Goal: Check status: Check status

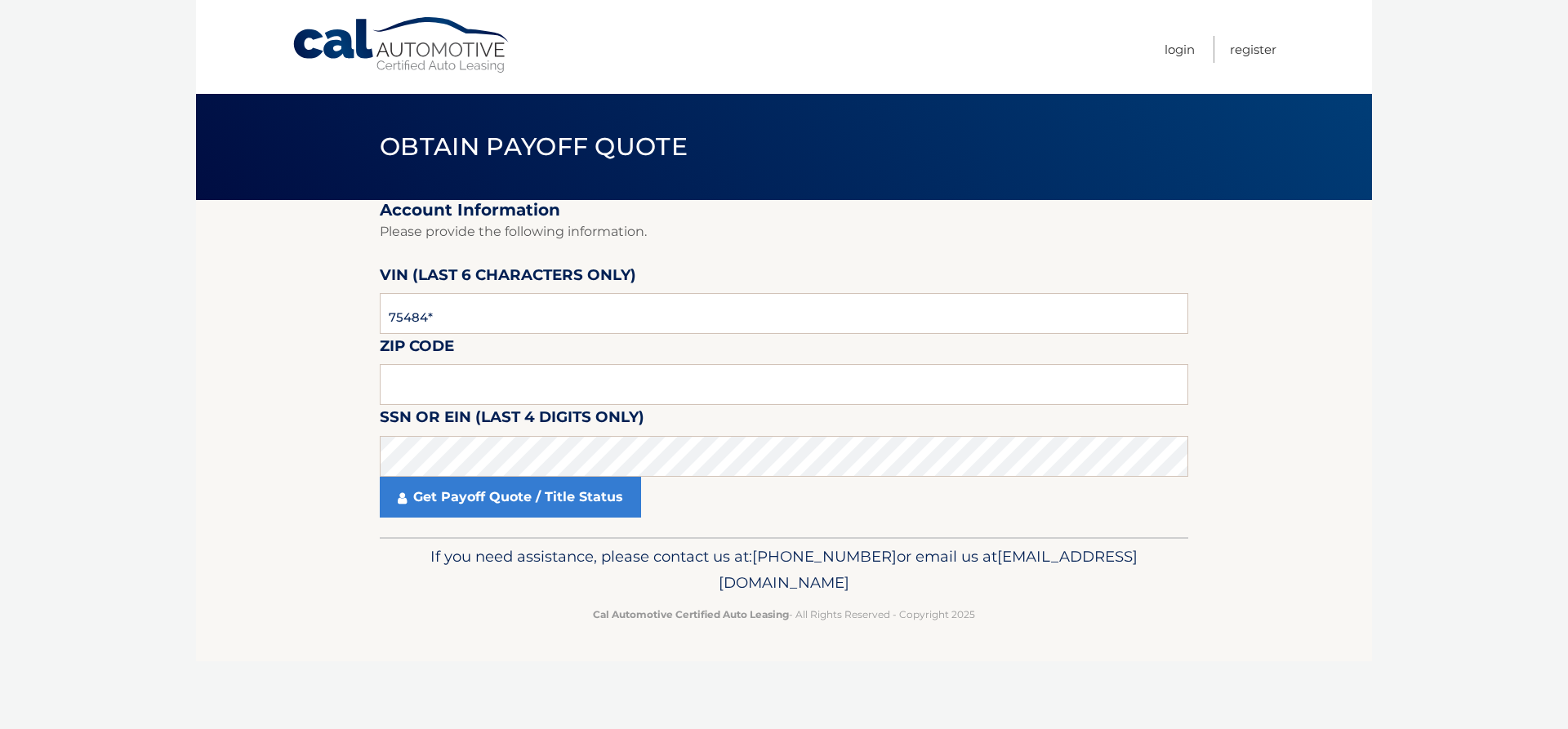
type input "754842"
click at [517, 370] on input "text" at bounding box center [784, 384] width 809 height 41
type input "34787"
click button "For Originating Dealer" at bounding box center [0, 0] width 0 height 0
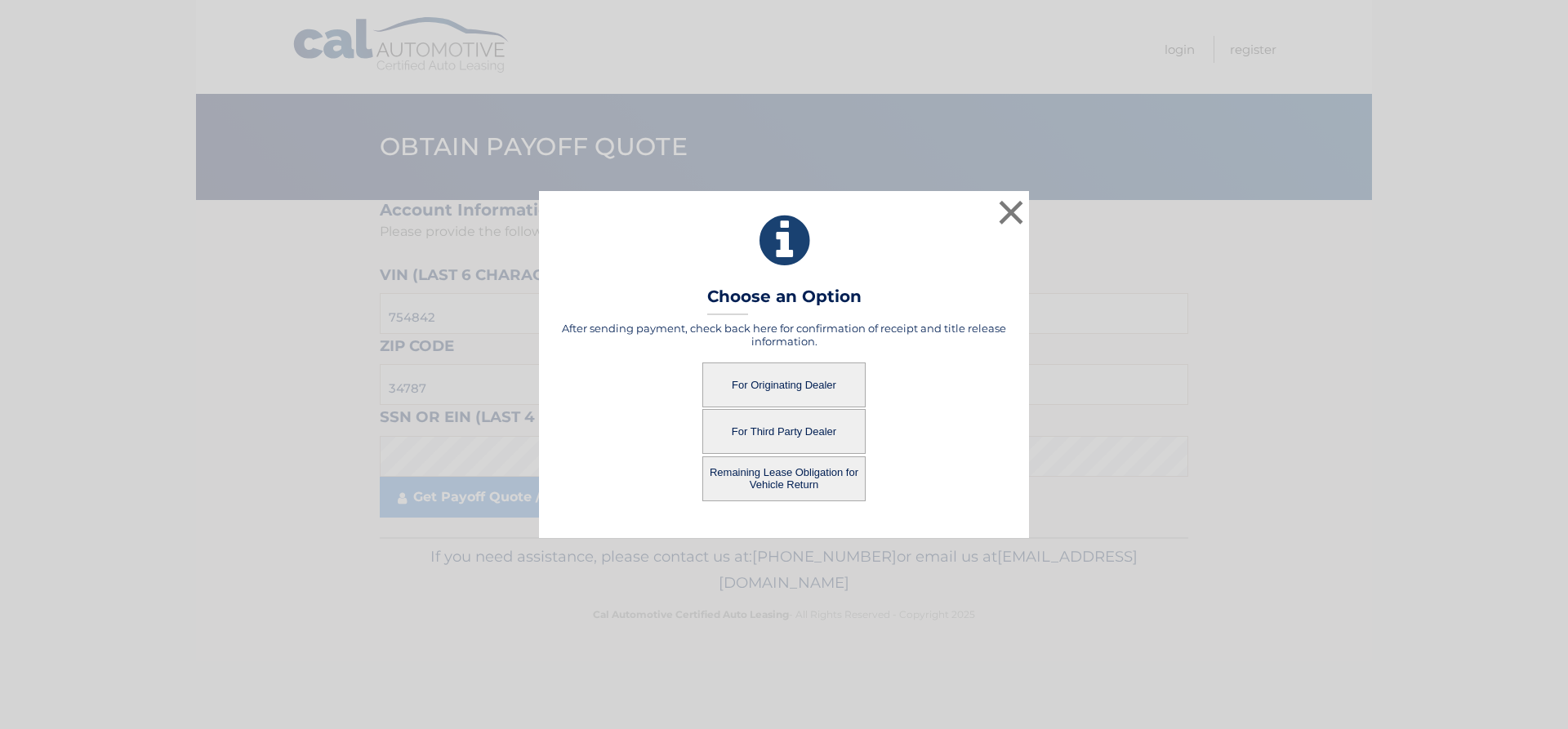
click at [795, 384] on button "For Originating Dealer" at bounding box center [784, 385] width 164 height 45
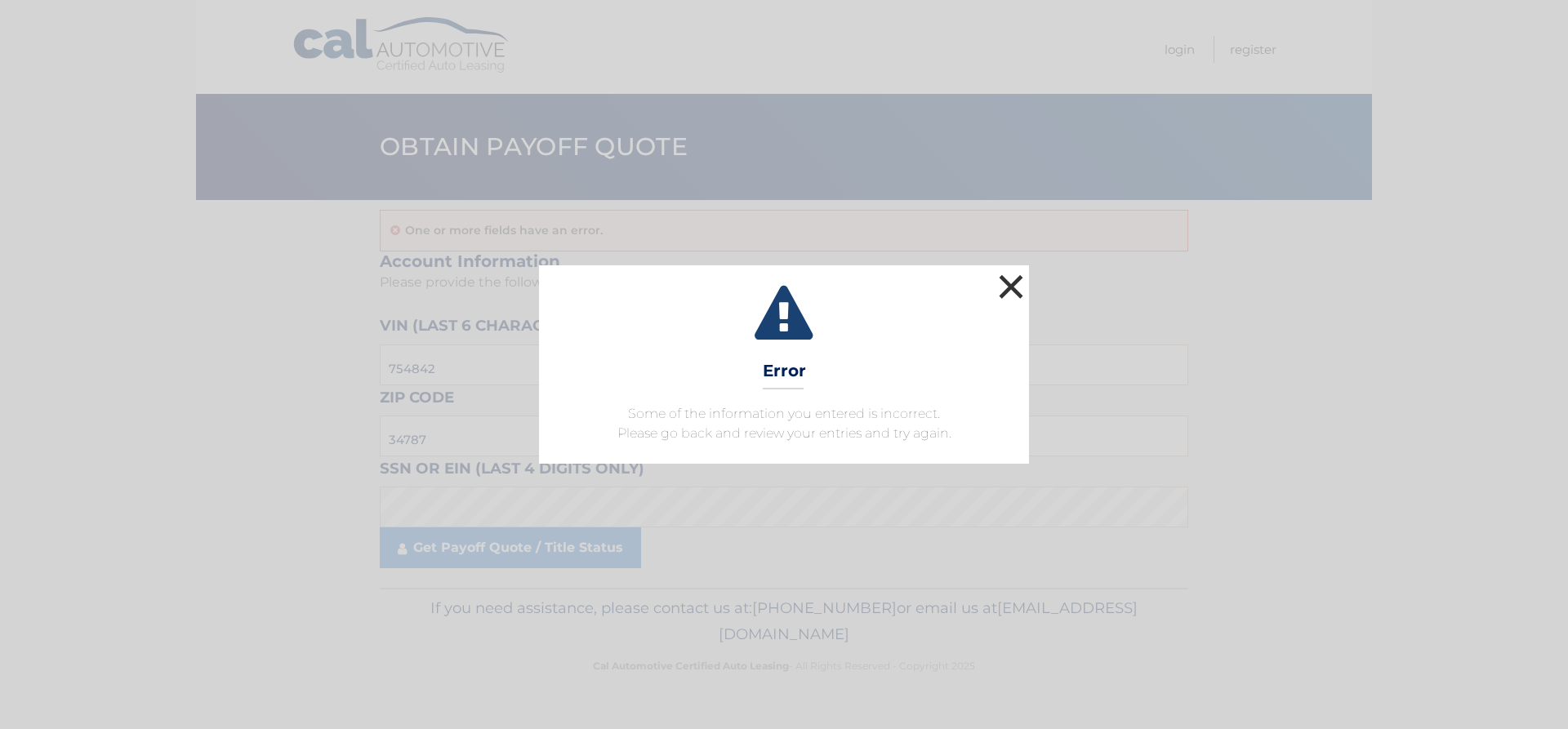
click at [1013, 279] on button "×" at bounding box center [1012, 286] width 33 height 33
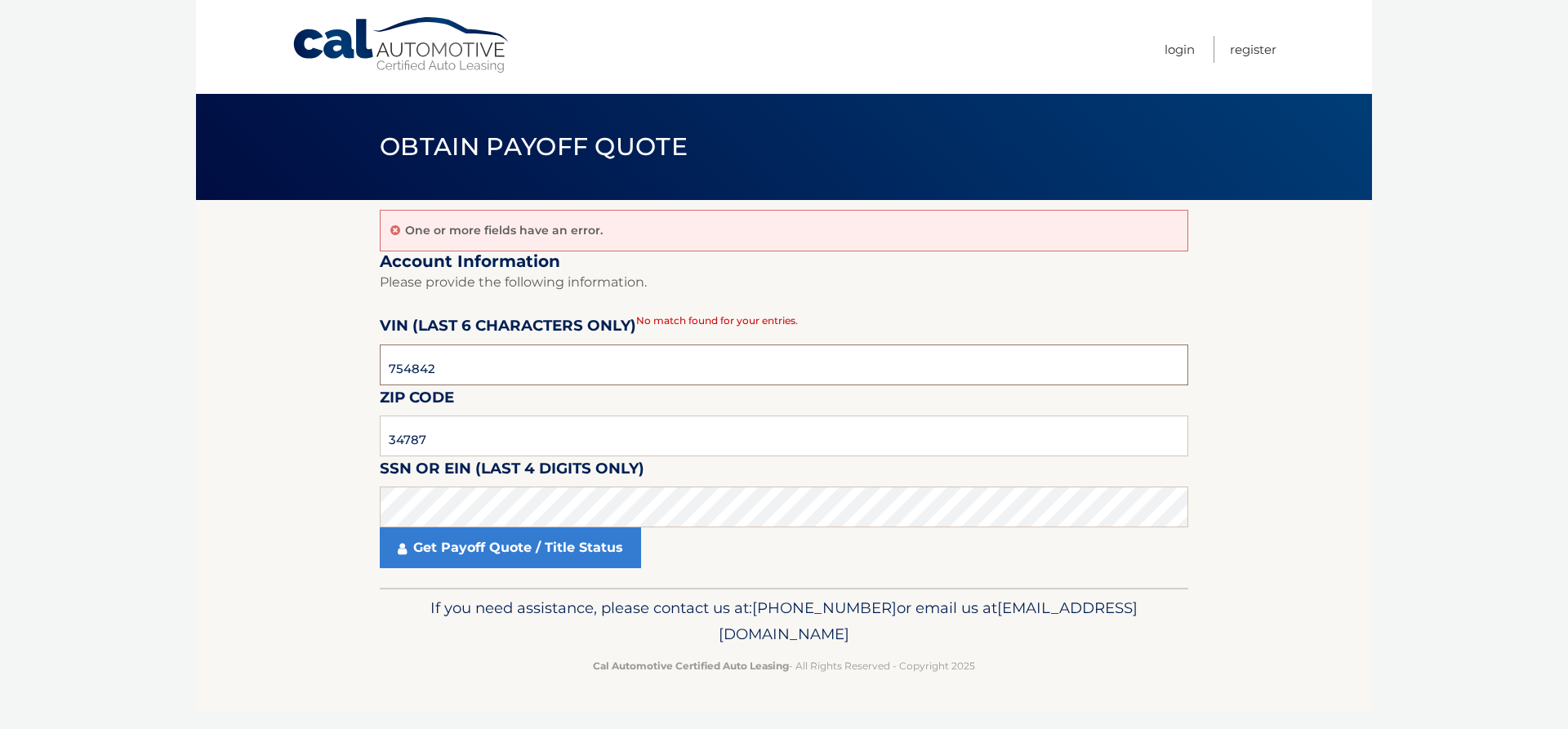
click at [486, 368] on input "754842" at bounding box center [784, 364] width 809 height 41
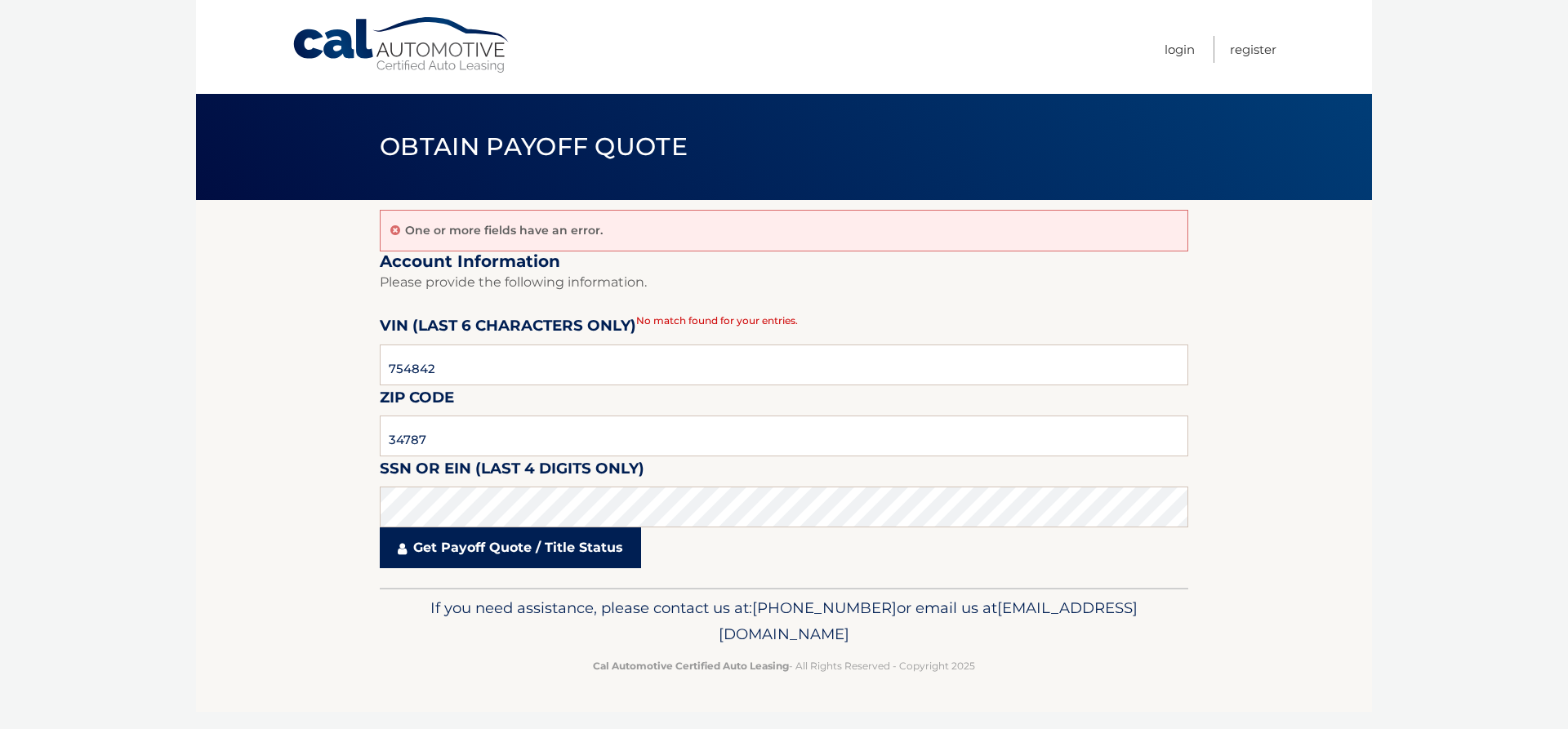
click at [512, 544] on link "Get Payoff Quote / Title Status" at bounding box center [511, 547] width 261 height 41
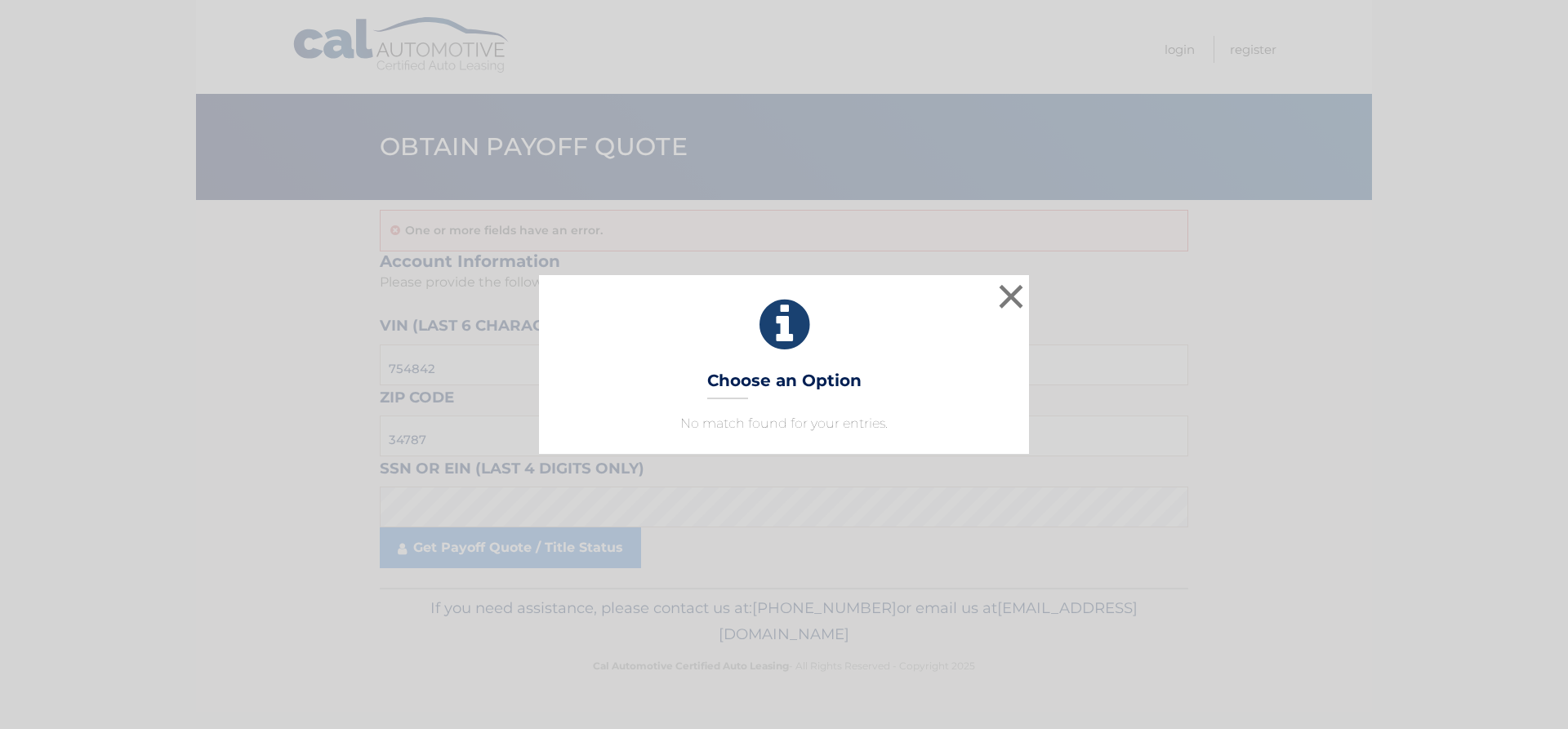
drag, startPoint x: 782, startPoint y: 428, endPoint x: 891, endPoint y: 390, distance: 115.4
click at [789, 429] on p "No match found for your entries." at bounding box center [784, 424] width 449 height 20
click at [1008, 299] on button "×" at bounding box center [1012, 297] width 33 height 33
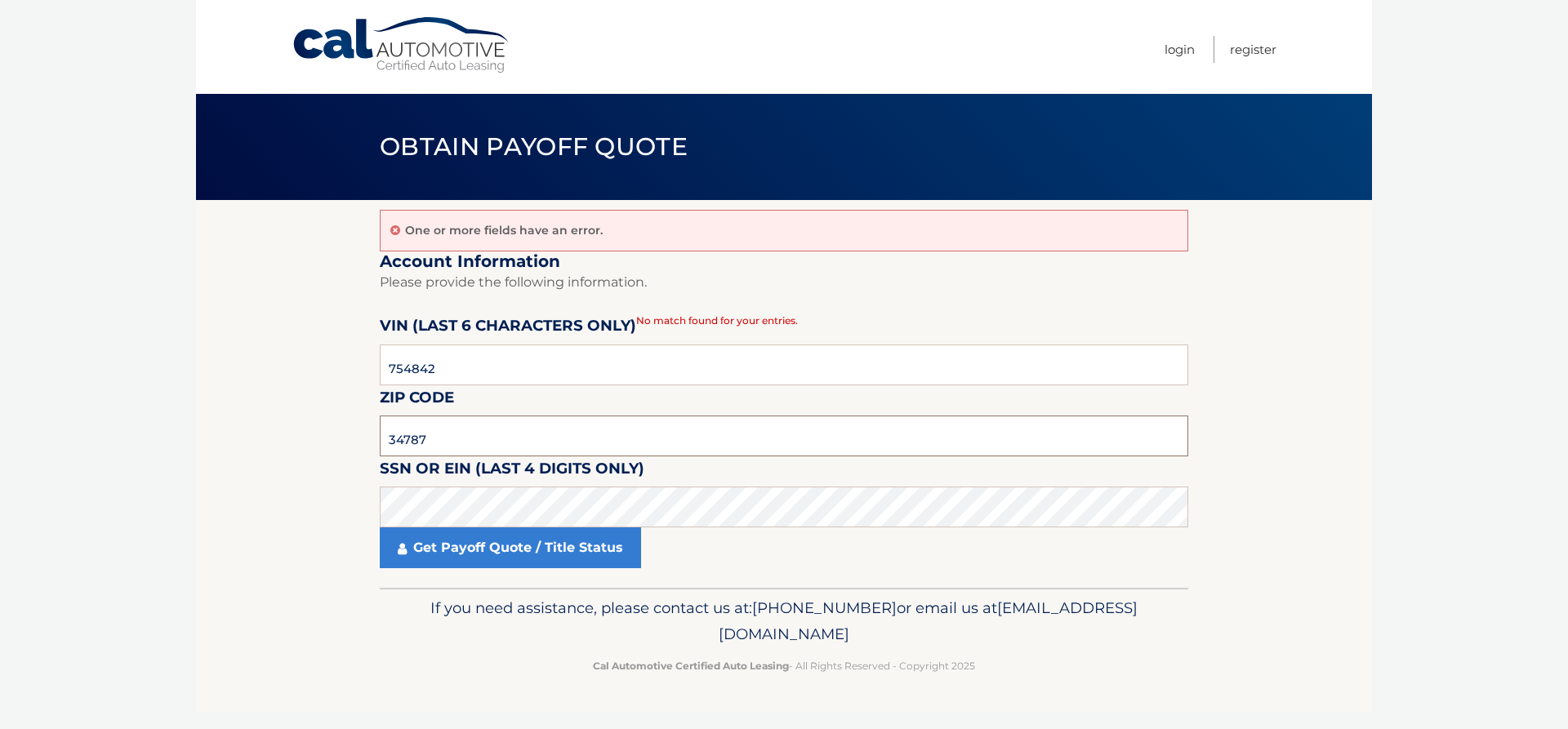
click at [485, 444] on input "34787" at bounding box center [784, 435] width 809 height 41
click at [497, 366] on input "754842" at bounding box center [784, 364] width 809 height 41
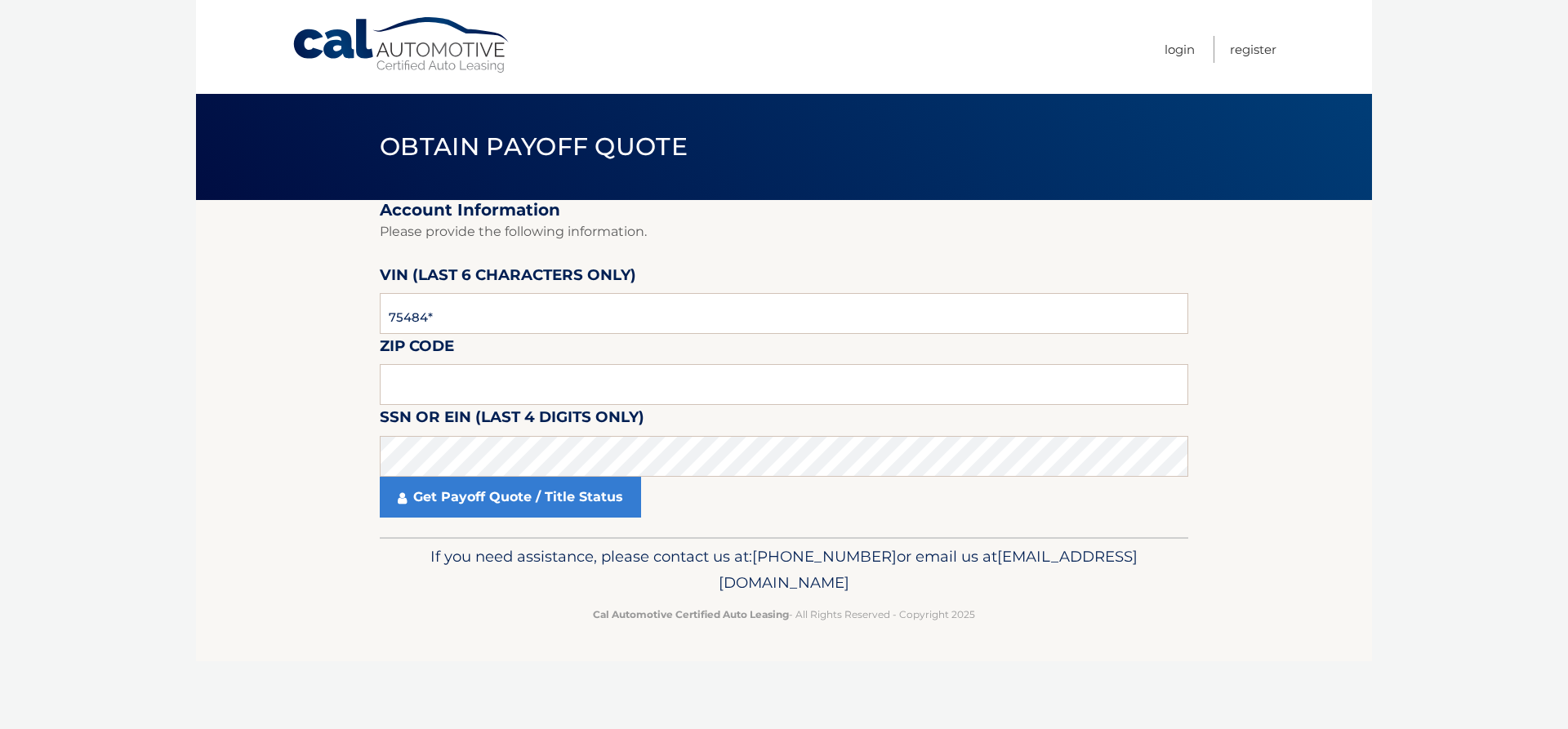
type input "754842"
click at [463, 370] on input "text" at bounding box center [784, 384] width 809 height 41
type input "34787"
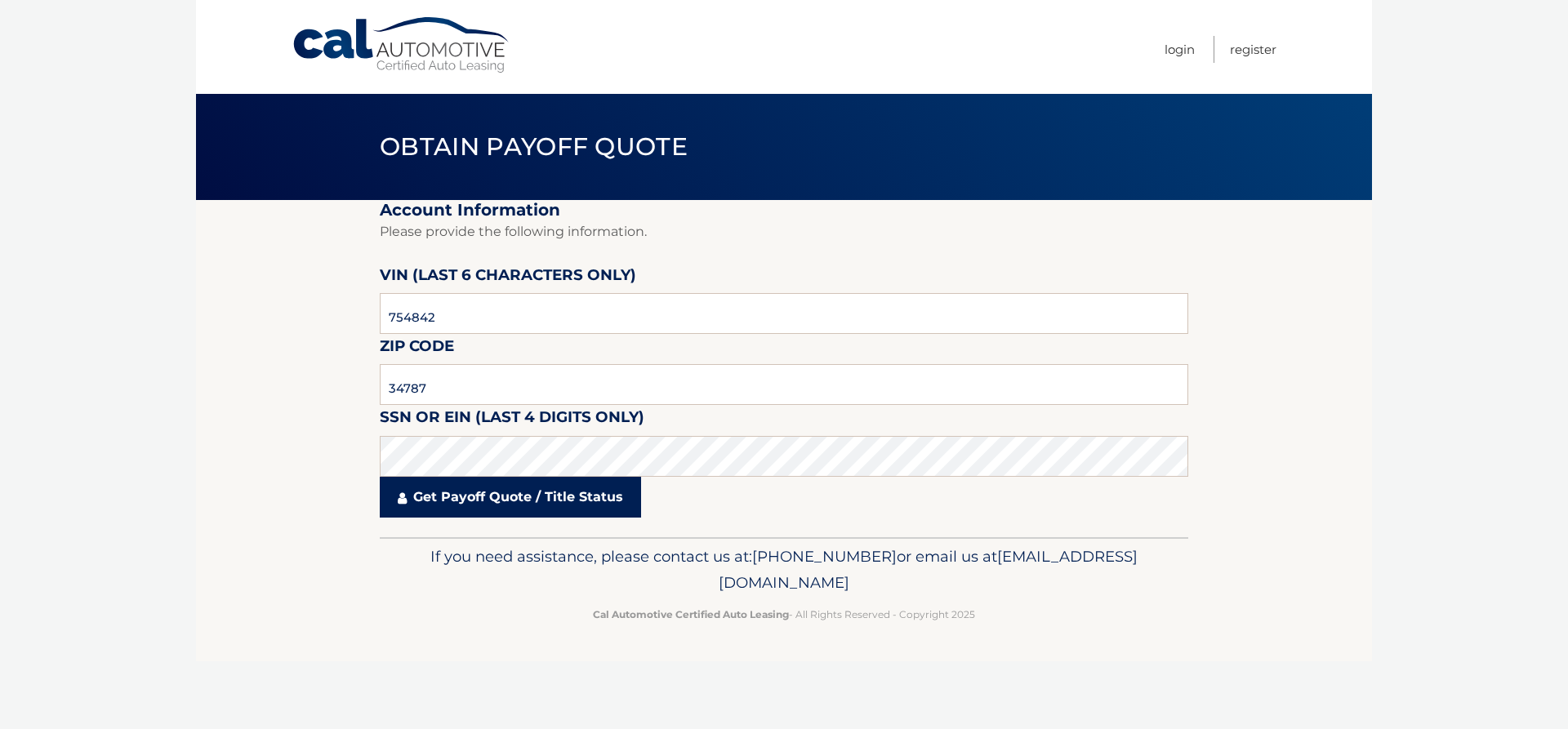
click at [472, 496] on link "Get Payoff Quote / Title Status" at bounding box center [511, 496] width 261 height 41
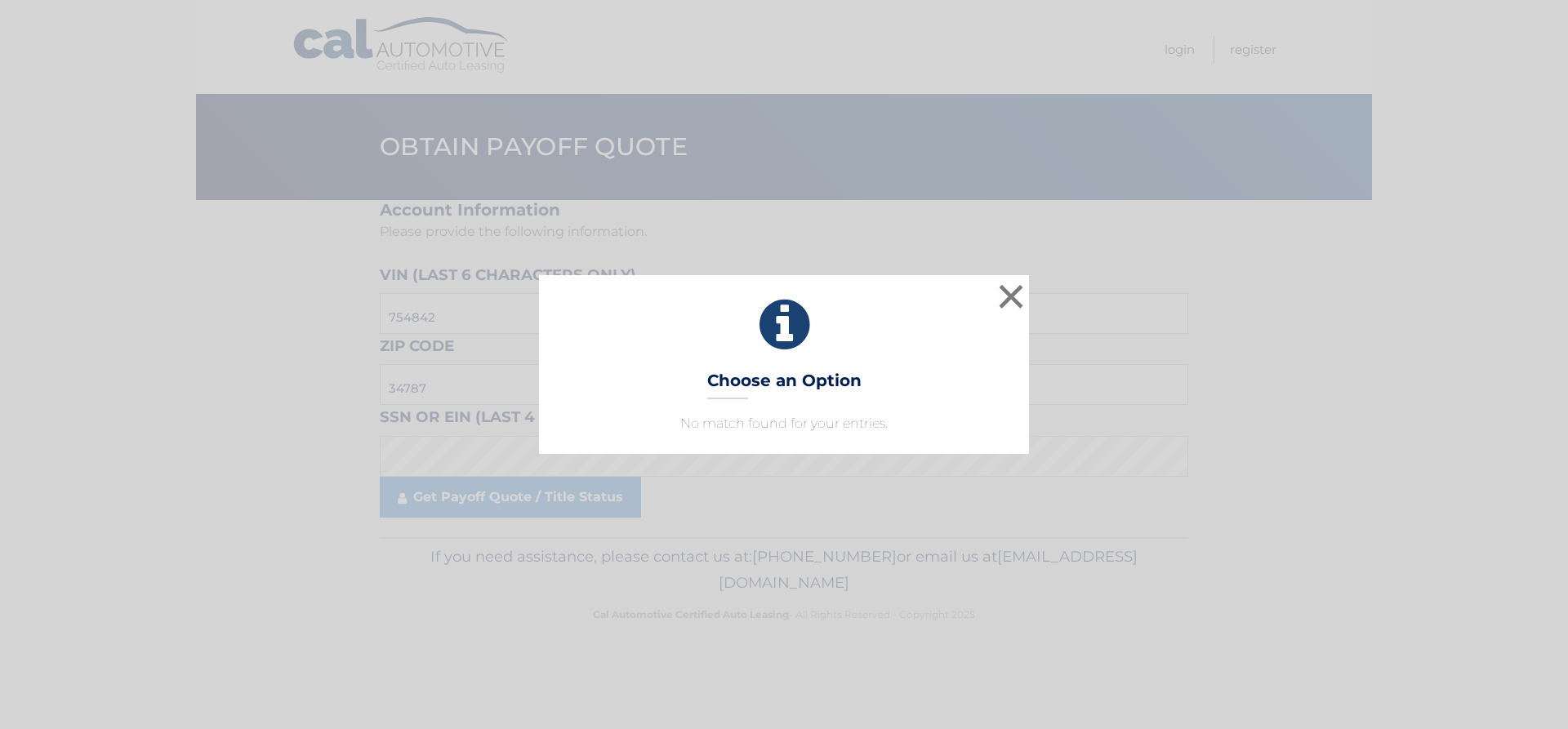
click at [829, 420] on p "No match found for your entries." at bounding box center [784, 424] width 449 height 20
drag, startPoint x: 775, startPoint y: 400, endPoint x: 948, endPoint y: 321, distance: 190.2
click at [796, 383] on div "× Choose an Option No match found for your entries. This is what you see on sec…" at bounding box center [784, 364] width 490 height 178
click at [1007, 285] on button "×" at bounding box center [1012, 297] width 33 height 33
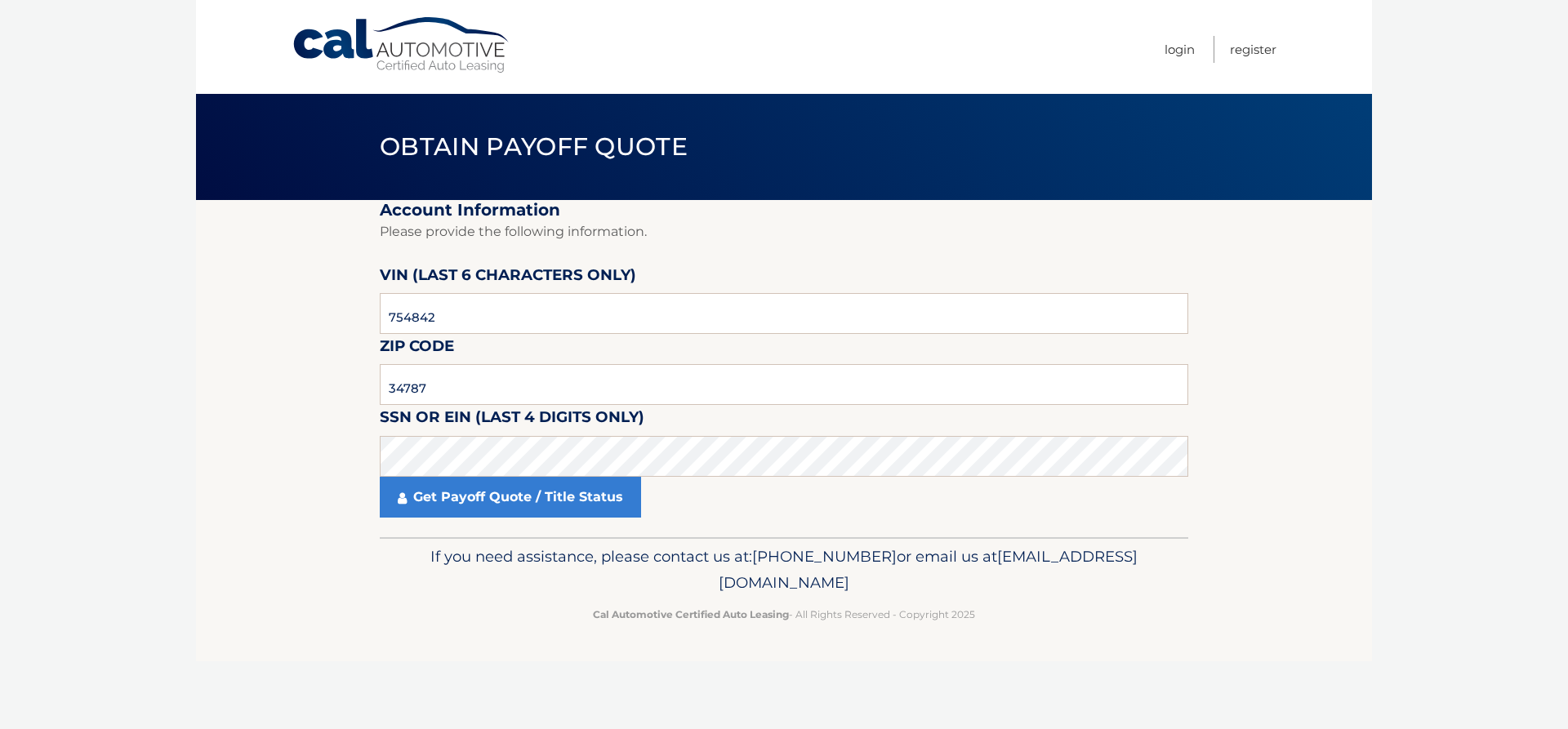
click at [582, 168] on h1 "Obtain Payoff Quote" at bounding box center [534, 147] width 344 height 43
type input "754842"
click at [499, 375] on input "text" at bounding box center [784, 384] width 809 height 41
type input "34787"
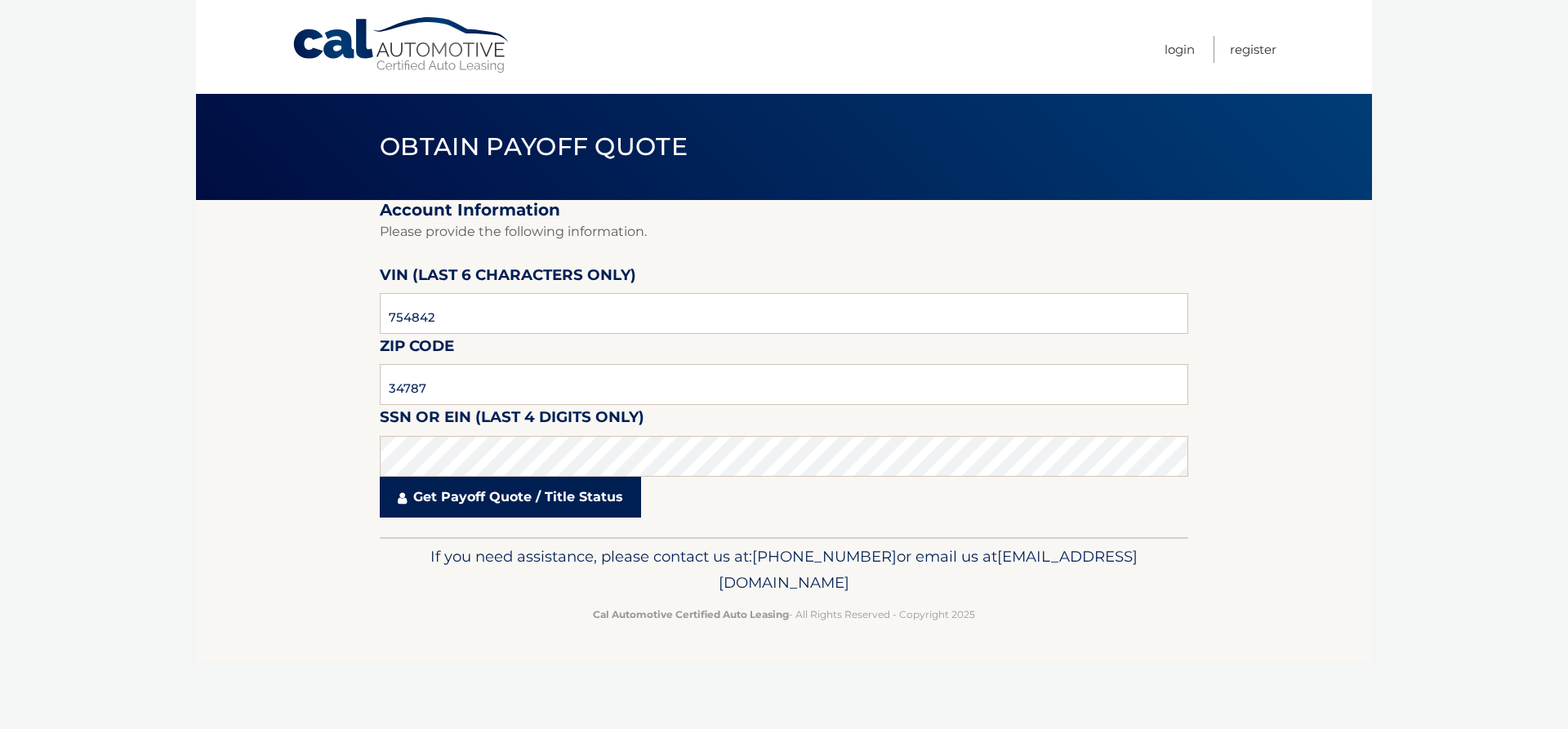
click at [492, 500] on link "Get Payoff Quote / Title Status" at bounding box center [511, 496] width 261 height 41
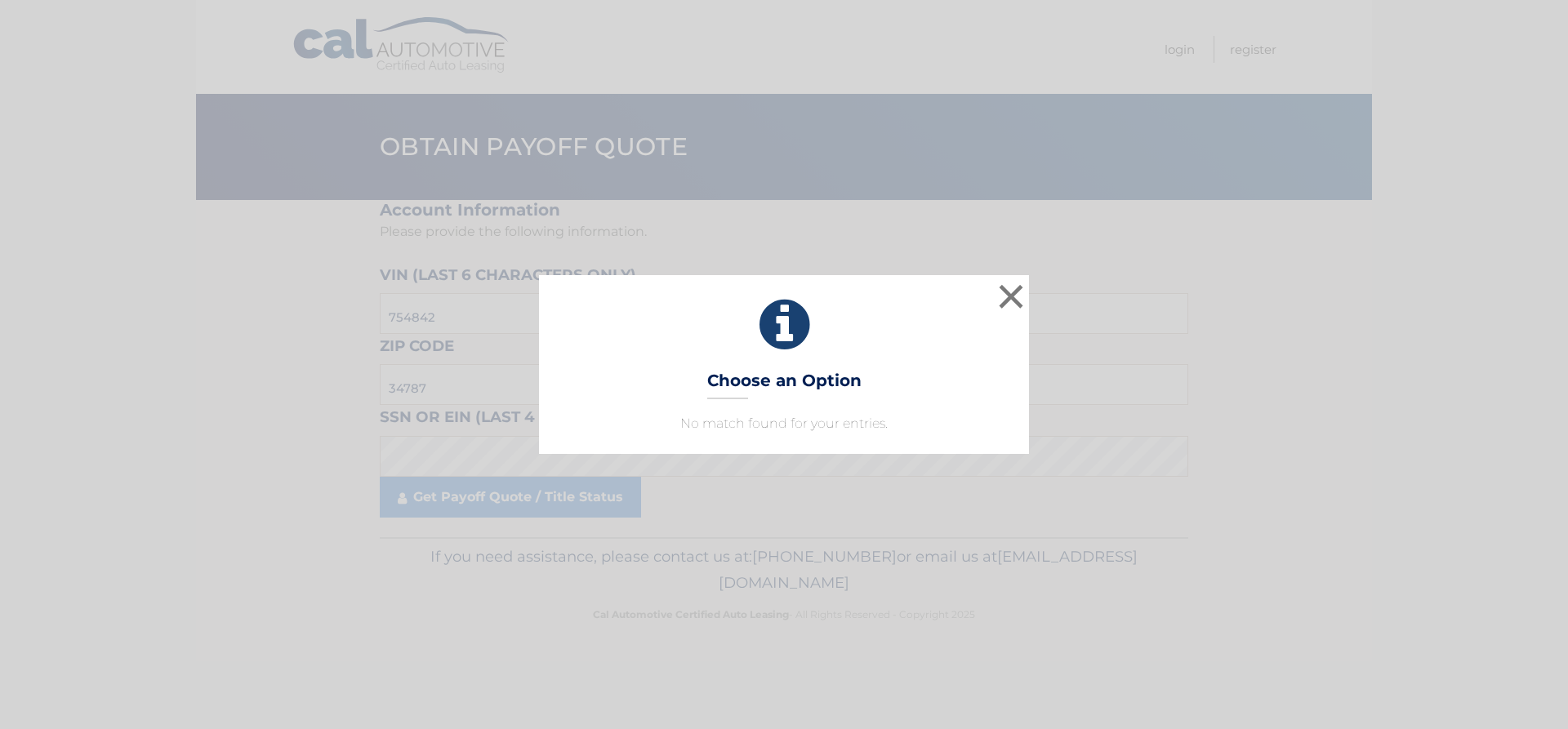
drag, startPoint x: 684, startPoint y: 424, endPoint x: 705, endPoint y: 416, distance: 22.5
click at [696, 419] on p "No match found for your entries." at bounding box center [784, 424] width 449 height 20
click at [814, 367] on div "× Choose an Option No match found for your entries. This is what you see on sec…" at bounding box center [784, 364] width 490 height 178
click at [784, 333] on icon at bounding box center [784, 325] width 449 height 59
drag, startPoint x: 782, startPoint y: 330, endPoint x: 781, endPoint y: 368, distance: 38.0
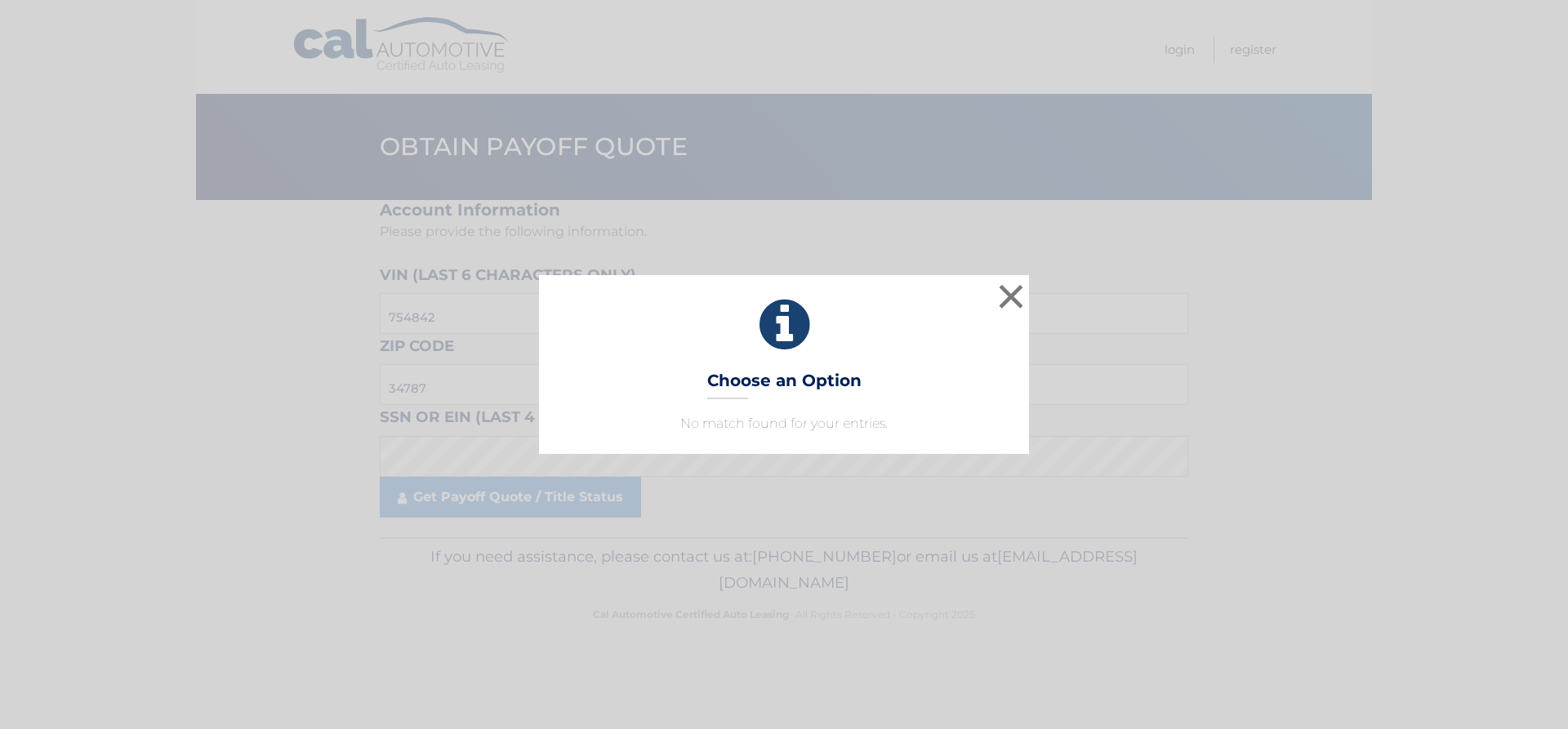
click at [781, 355] on div "× Choose an Option No match found for your entries. This is what you see on sec…" at bounding box center [784, 364] width 490 height 178
click at [781, 380] on h3 "Choose an Option" at bounding box center [784, 385] width 154 height 29
click at [1028, 293] on div "× Choose an Option No match found for your entries. This is what you see on sec…" at bounding box center [784, 364] width 1555 height 178
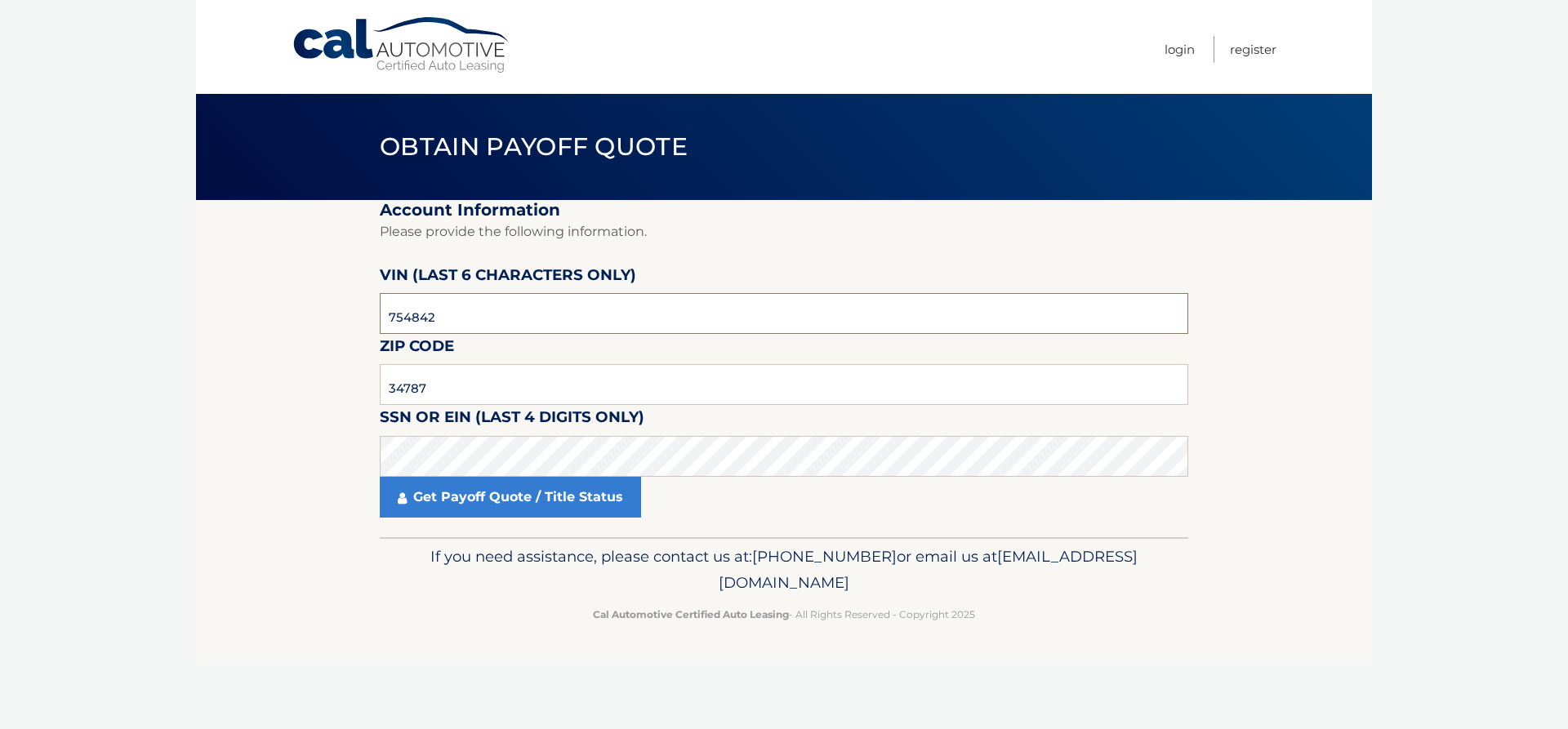
click at [1016, 298] on input "754842" at bounding box center [784, 313] width 809 height 41
type input "754842"
click at [478, 385] on input "text" at bounding box center [784, 384] width 809 height 41
type input "32819"
click button "For Originating Dealer" at bounding box center [0, 0] width 0 height 0
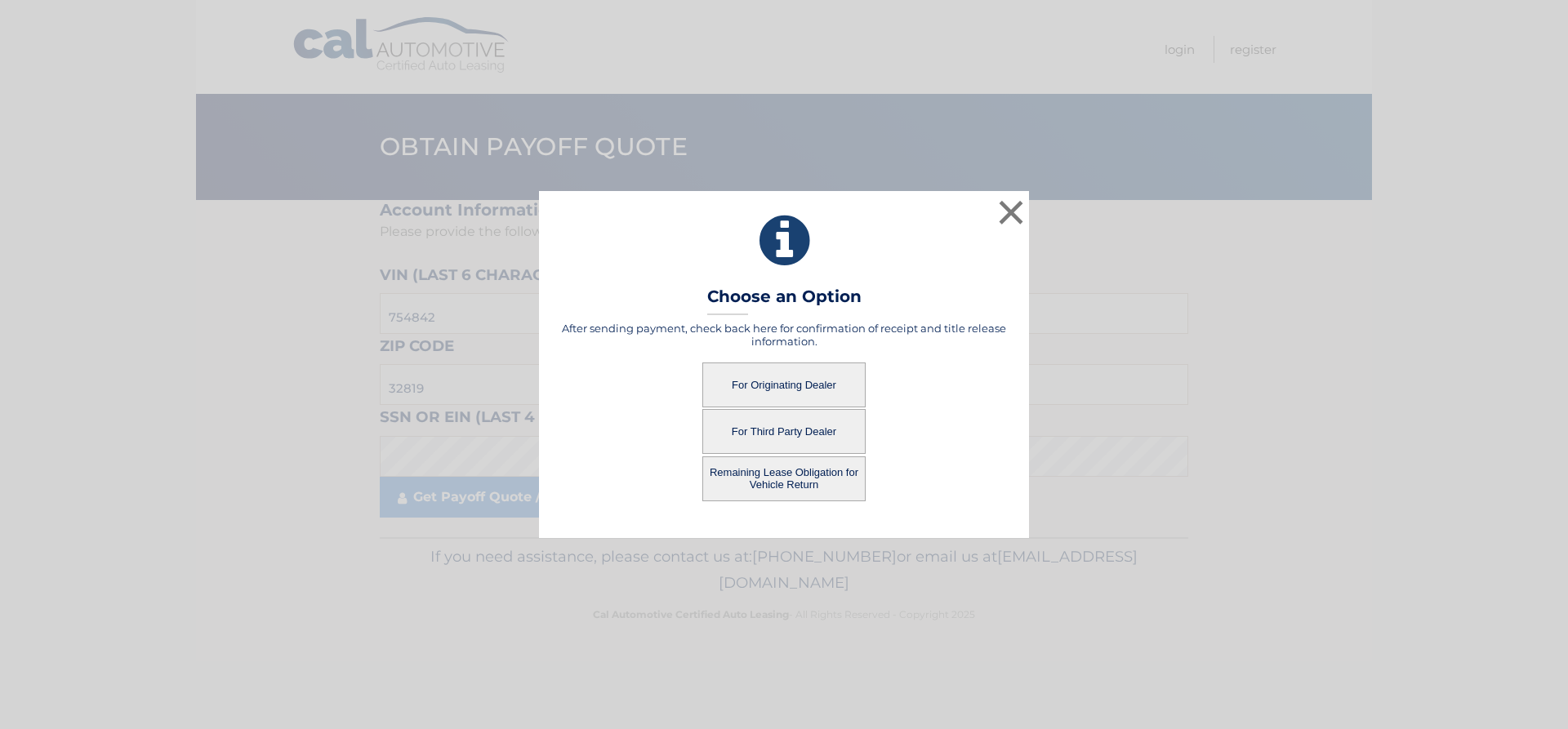
click at [732, 387] on button "For Originating Dealer" at bounding box center [784, 385] width 164 height 45
